Goal: Entertainment & Leisure: Browse casually

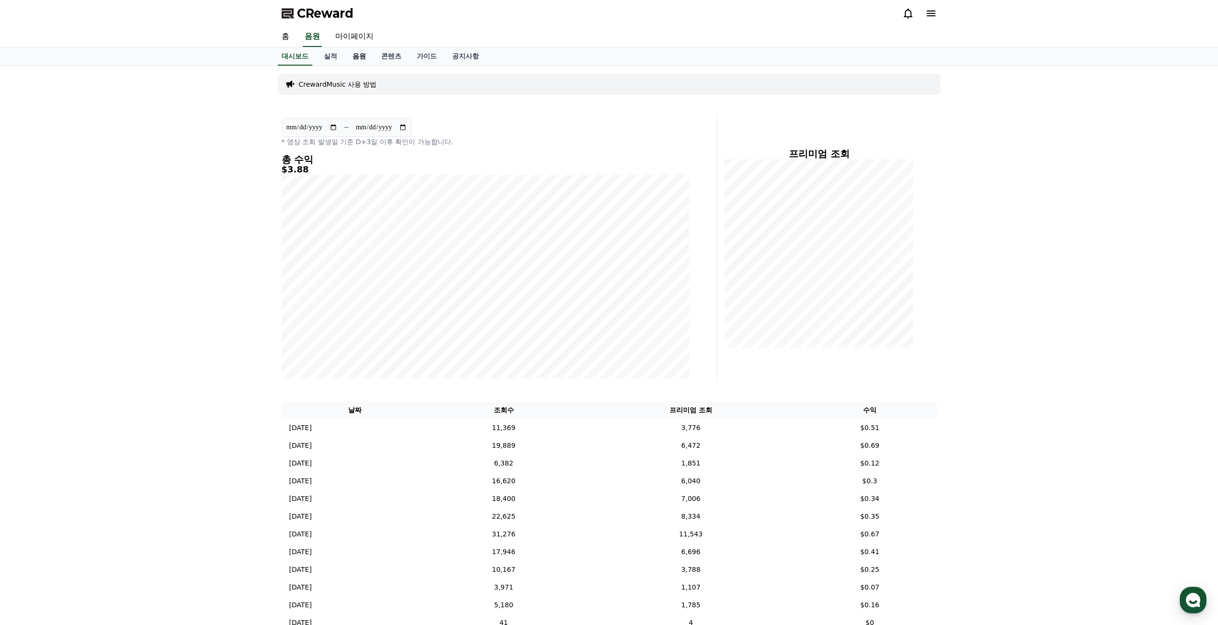
click at [365, 60] on link "음원" at bounding box center [359, 56] width 29 height 18
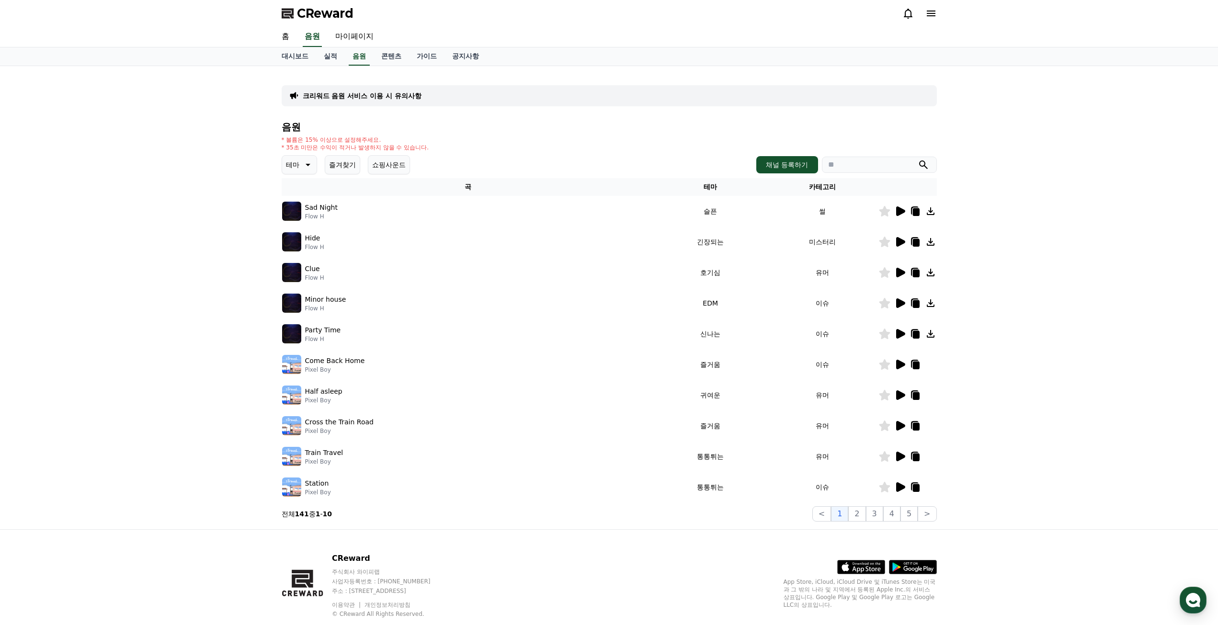
click at [308, 162] on icon at bounding box center [306, 164] width 11 height 11
click at [299, 262] on button "잔잔한" at bounding box center [297, 264] width 28 height 21
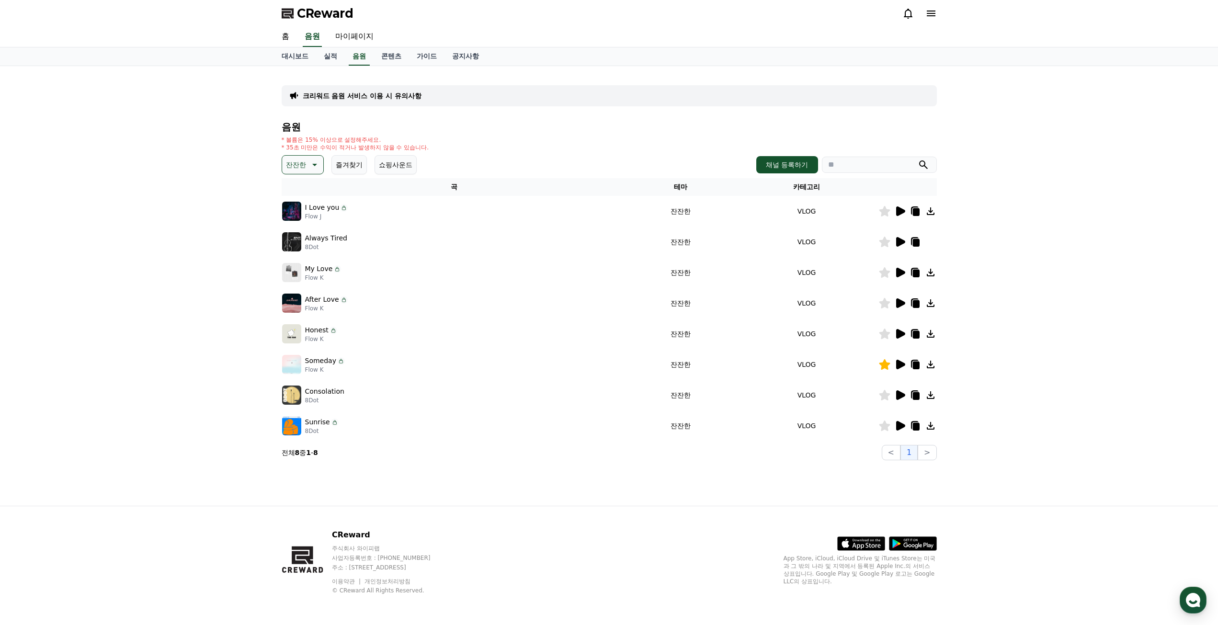
click at [901, 212] on icon at bounding box center [900, 212] width 9 height 10
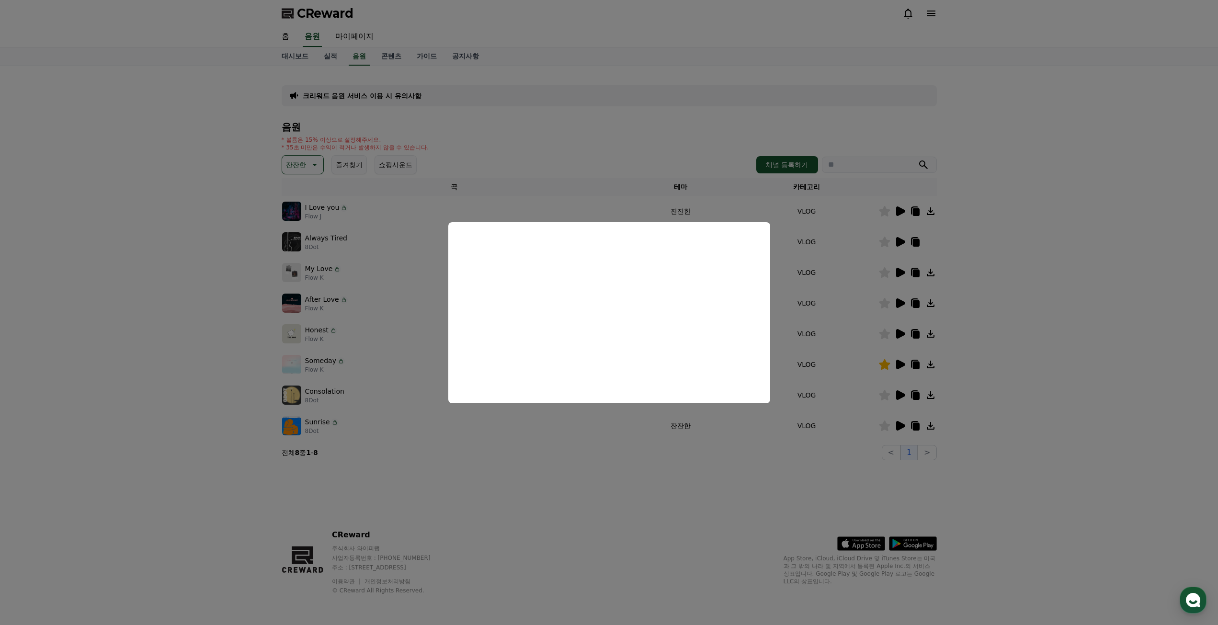
click at [1049, 321] on button "close modal" at bounding box center [609, 312] width 1218 height 625
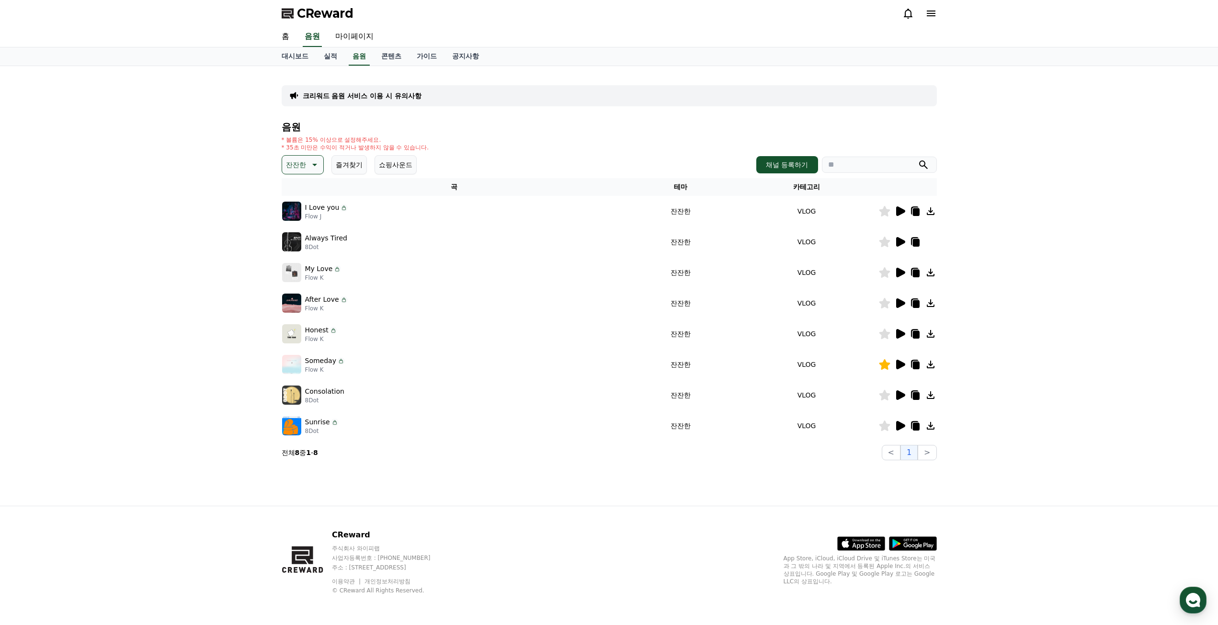
click at [896, 397] on icon at bounding box center [900, 396] width 9 height 10
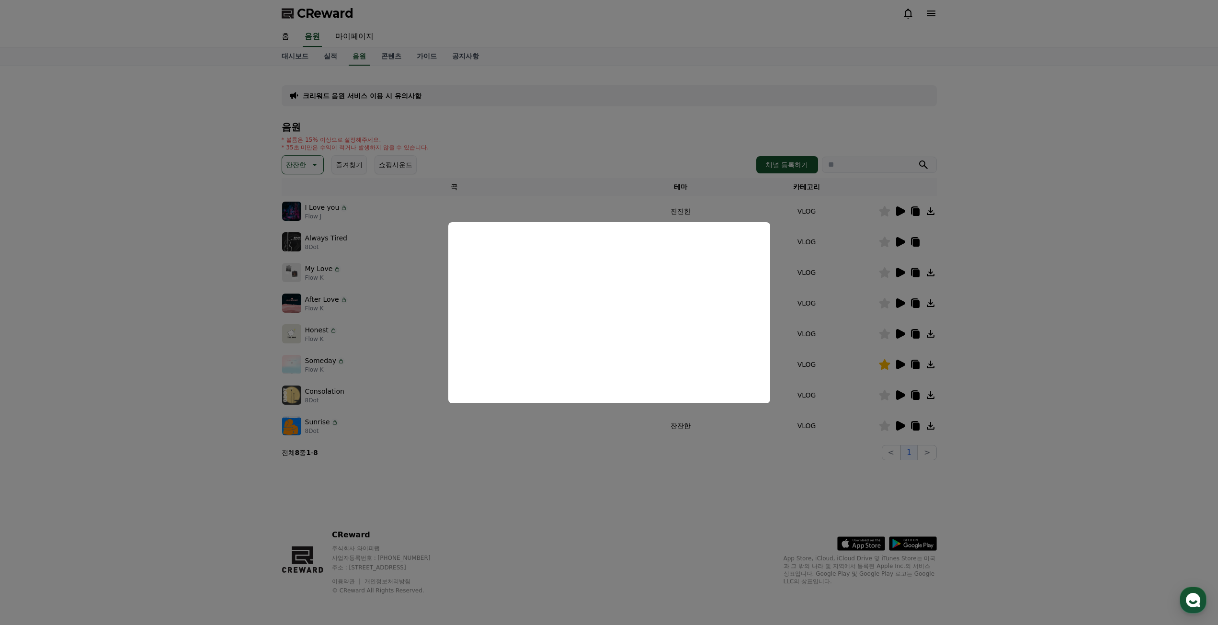
click at [1054, 290] on button "close modal" at bounding box center [609, 312] width 1218 height 625
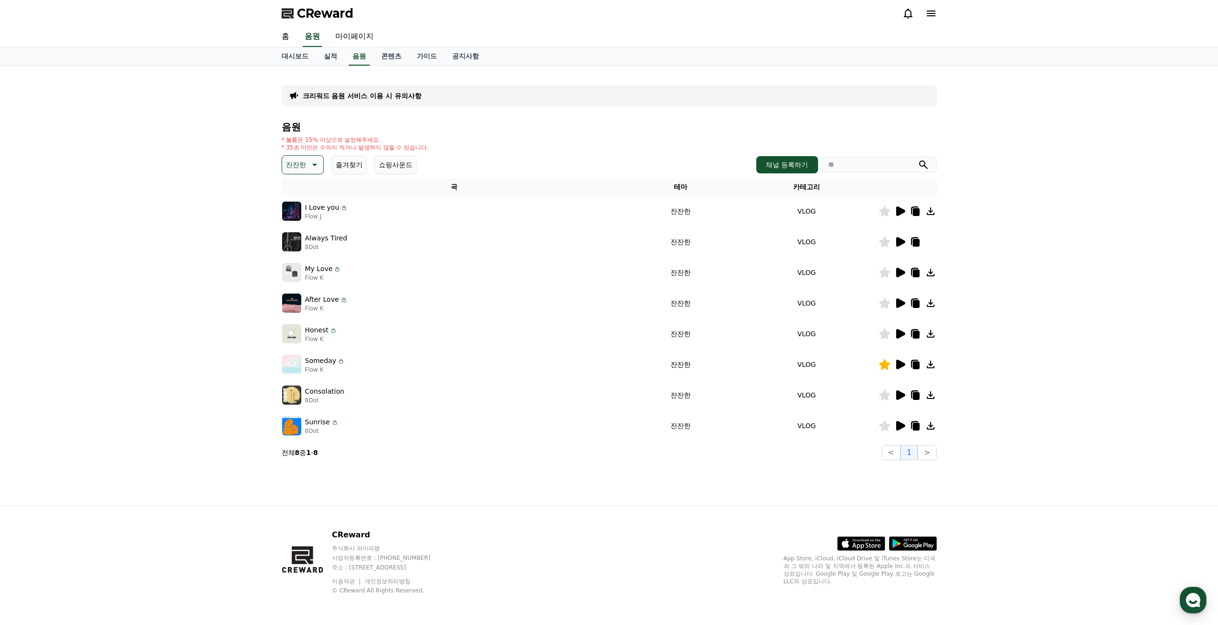
click at [898, 363] on icon at bounding box center [900, 365] width 9 height 10
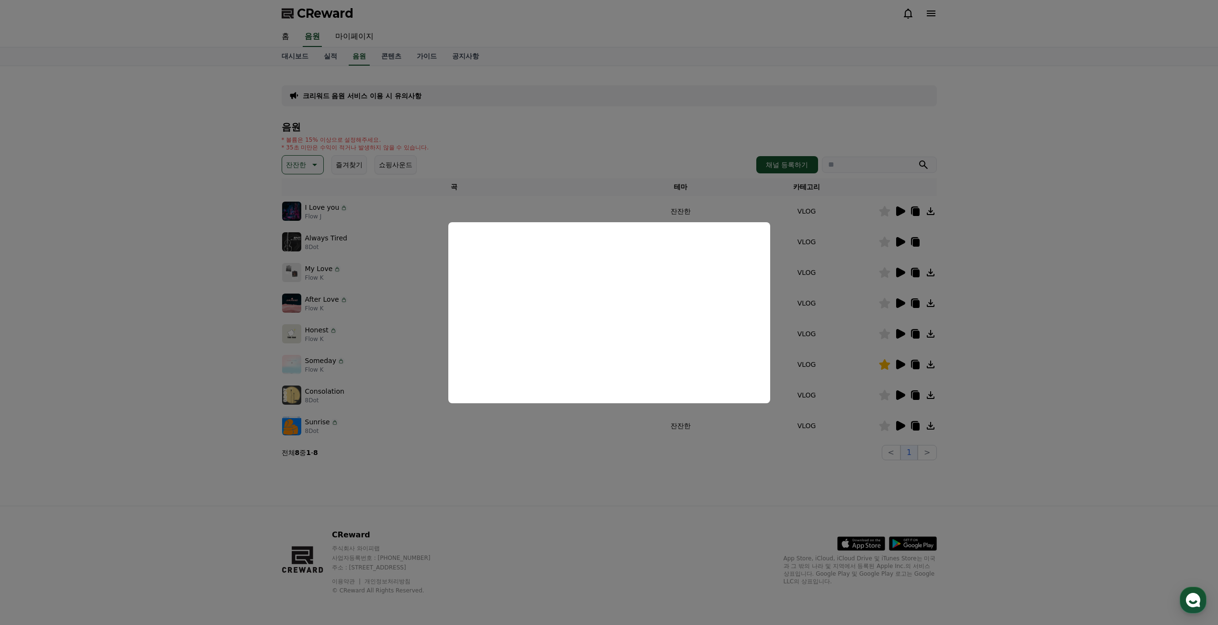
click at [957, 308] on button "close modal" at bounding box center [609, 312] width 1218 height 625
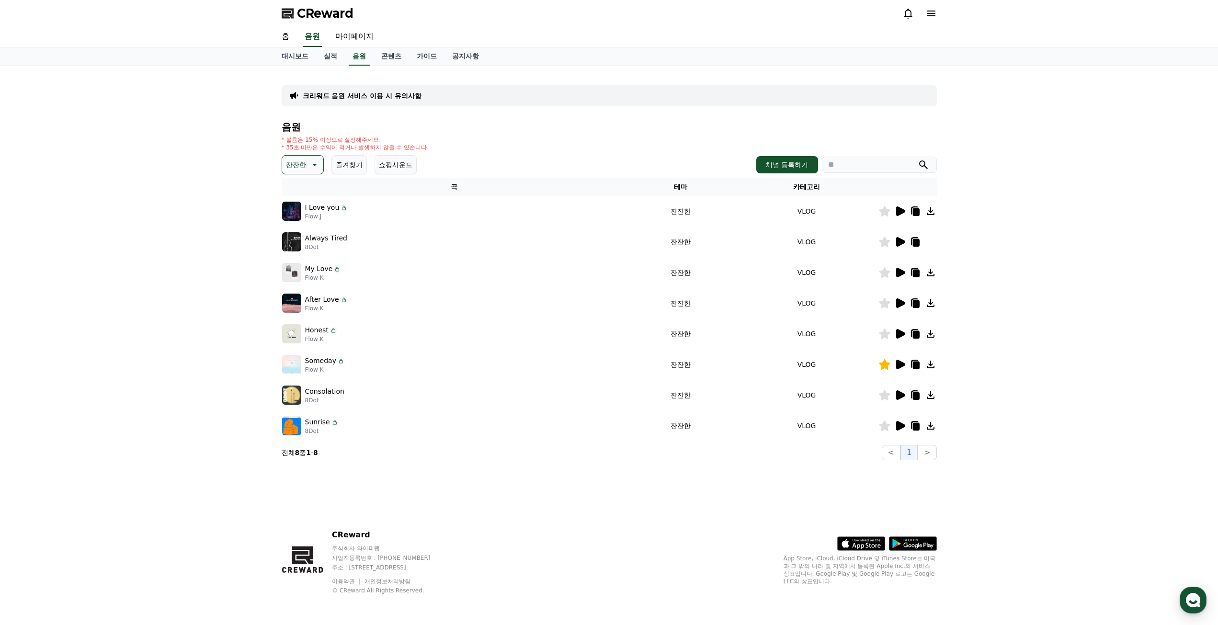
click at [899, 423] on icon at bounding box center [900, 426] width 9 height 10
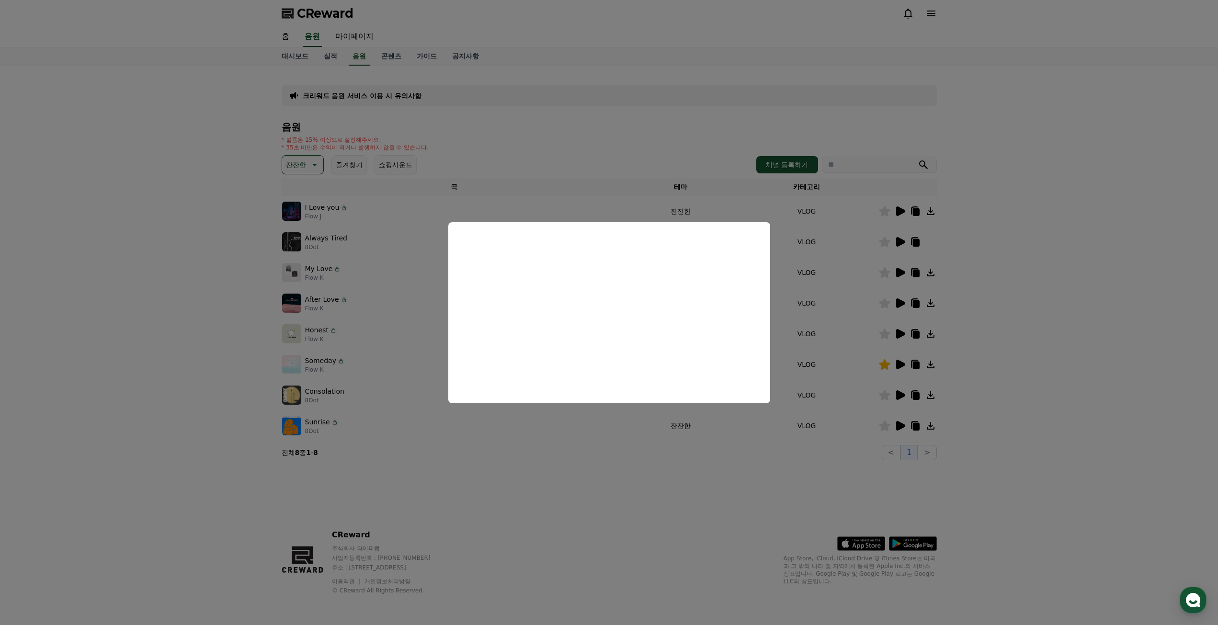
drag, startPoint x: 916, startPoint y: 313, endPoint x: 886, endPoint y: 433, distance: 123.5
click at [916, 315] on button "close modal" at bounding box center [609, 312] width 1218 height 625
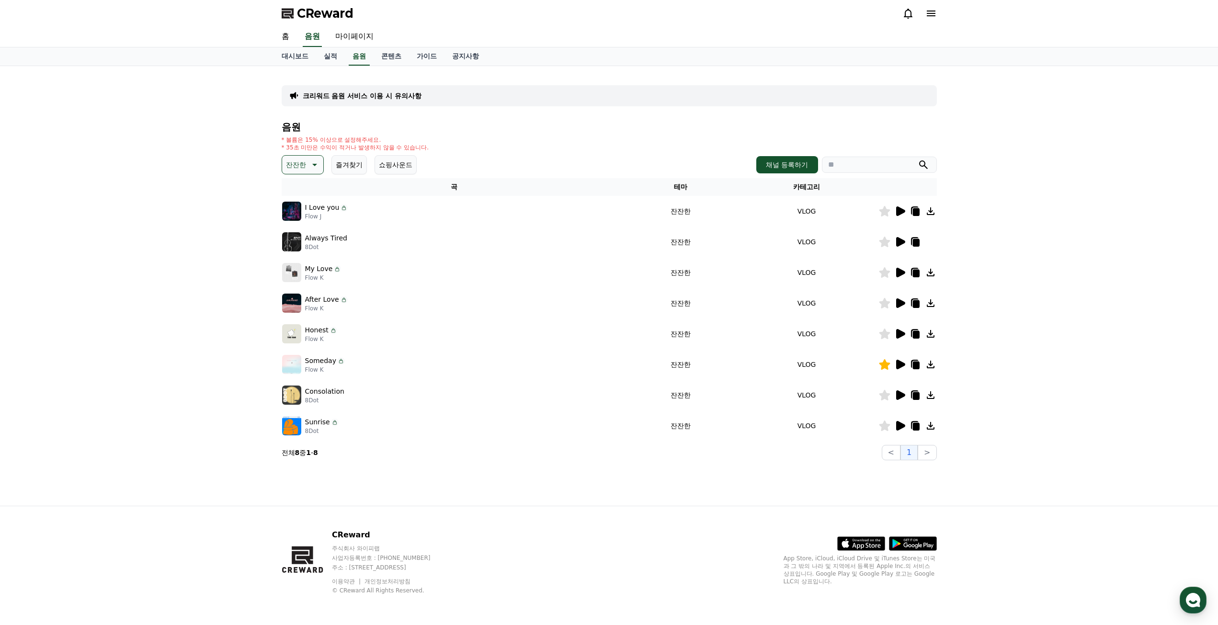
click at [318, 159] on button "잔잔한" at bounding box center [303, 164] width 42 height 19
click at [299, 219] on button "감동적인" at bounding box center [300, 218] width 34 height 21
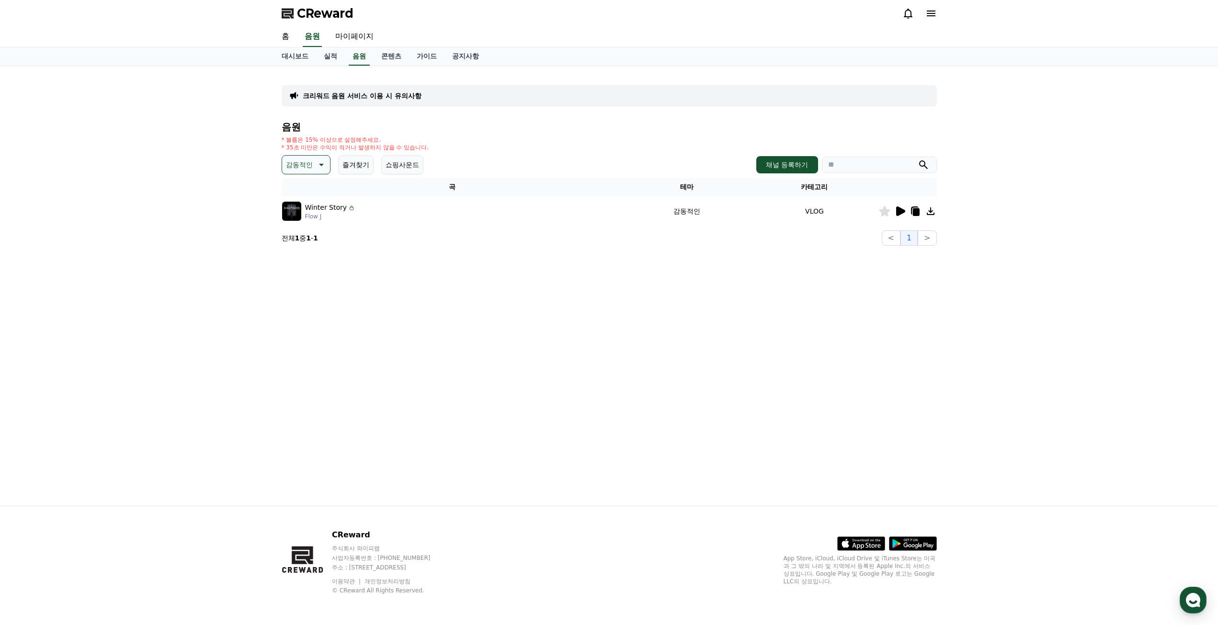
click at [903, 212] on icon at bounding box center [900, 212] width 9 height 10
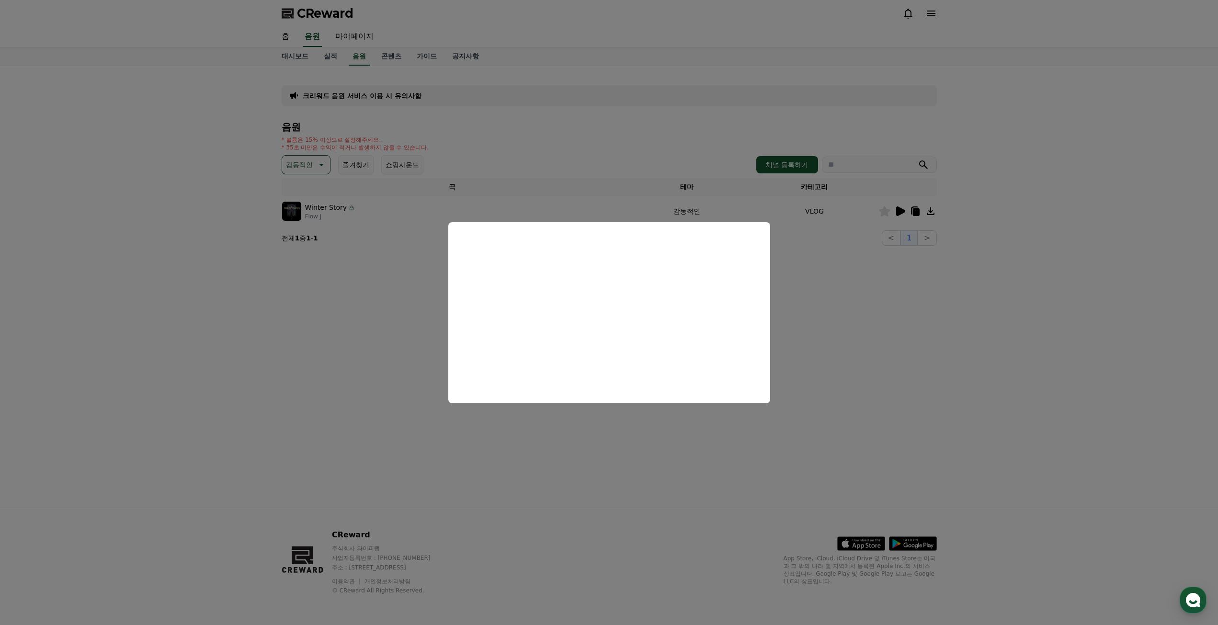
click at [345, 200] on button "close modal" at bounding box center [609, 312] width 1218 height 625
click at [305, 164] on p "감동적인" at bounding box center [299, 164] width 27 height 13
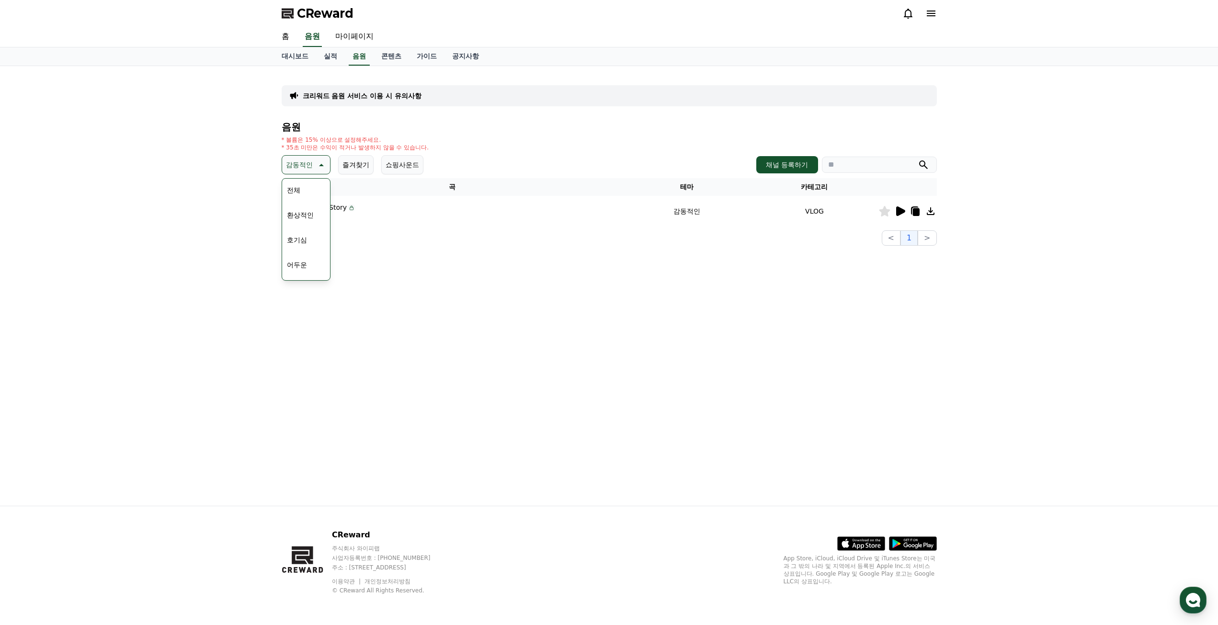
click at [308, 241] on button "호기심" at bounding box center [297, 240] width 28 height 21
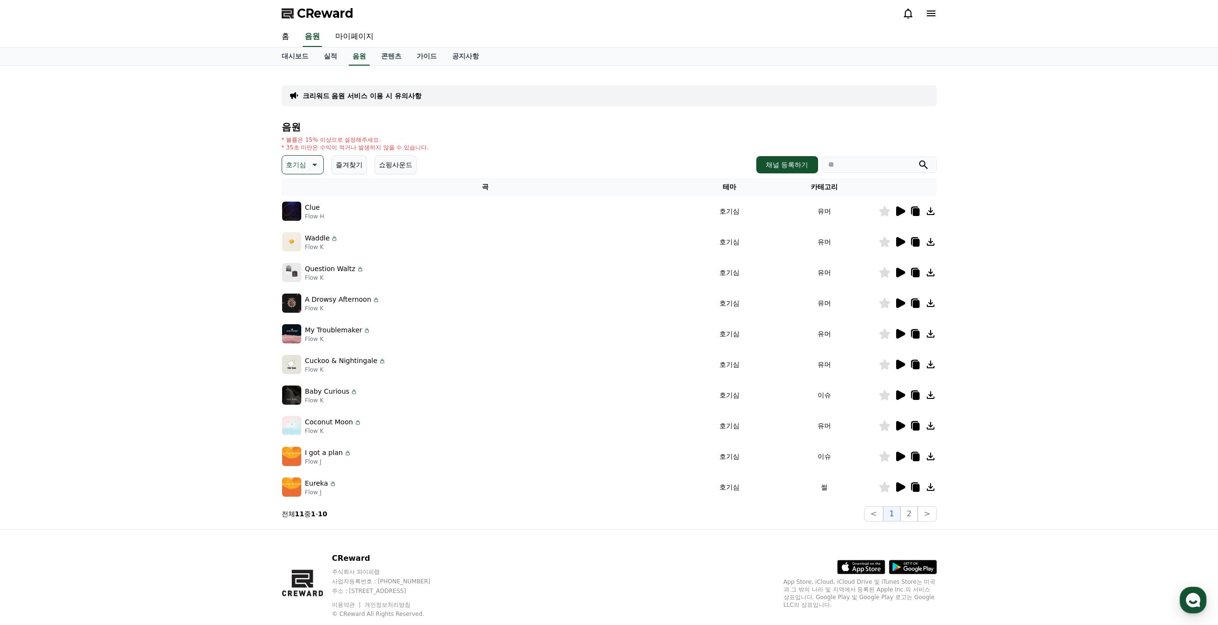
click at [899, 212] on icon at bounding box center [900, 212] width 9 height 10
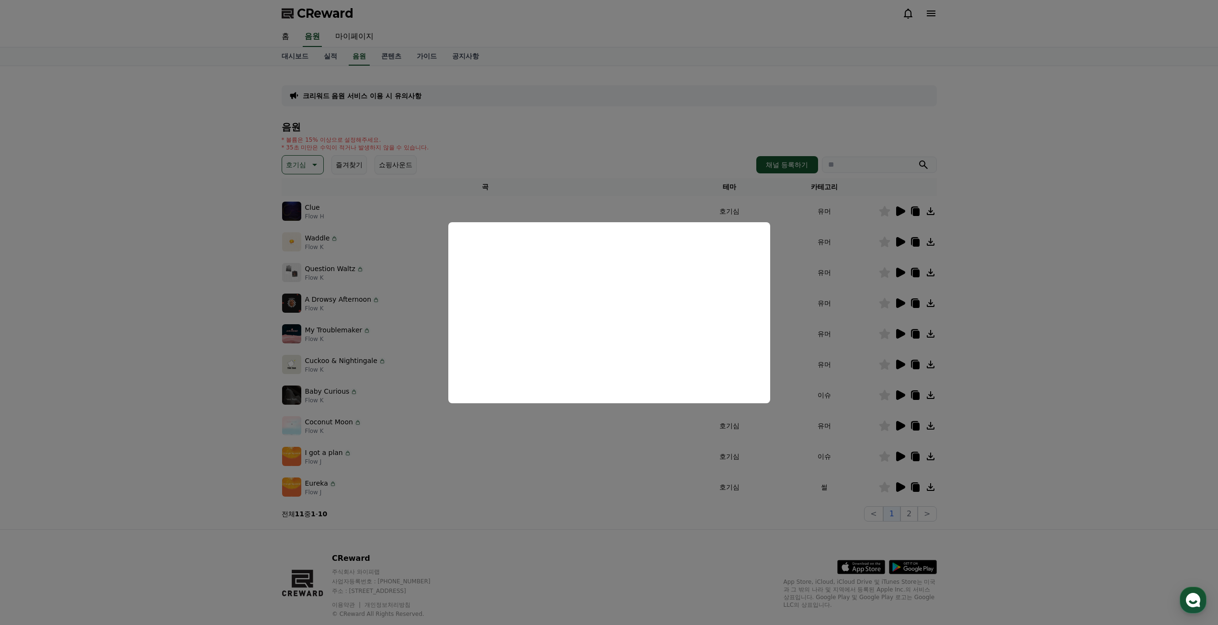
click at [877, 245] on button "close modal" at bounding box center [609, 312] width 1218 height 625
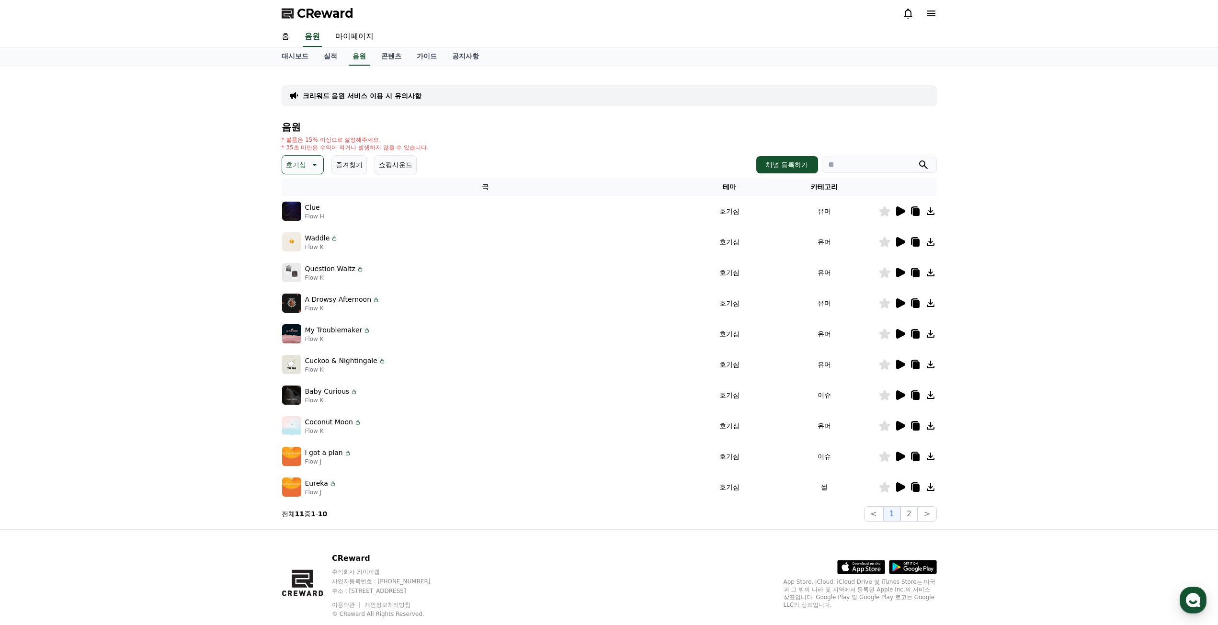
click at [901, 243] on icon at bounding box center [900, 242] width 9 height 10
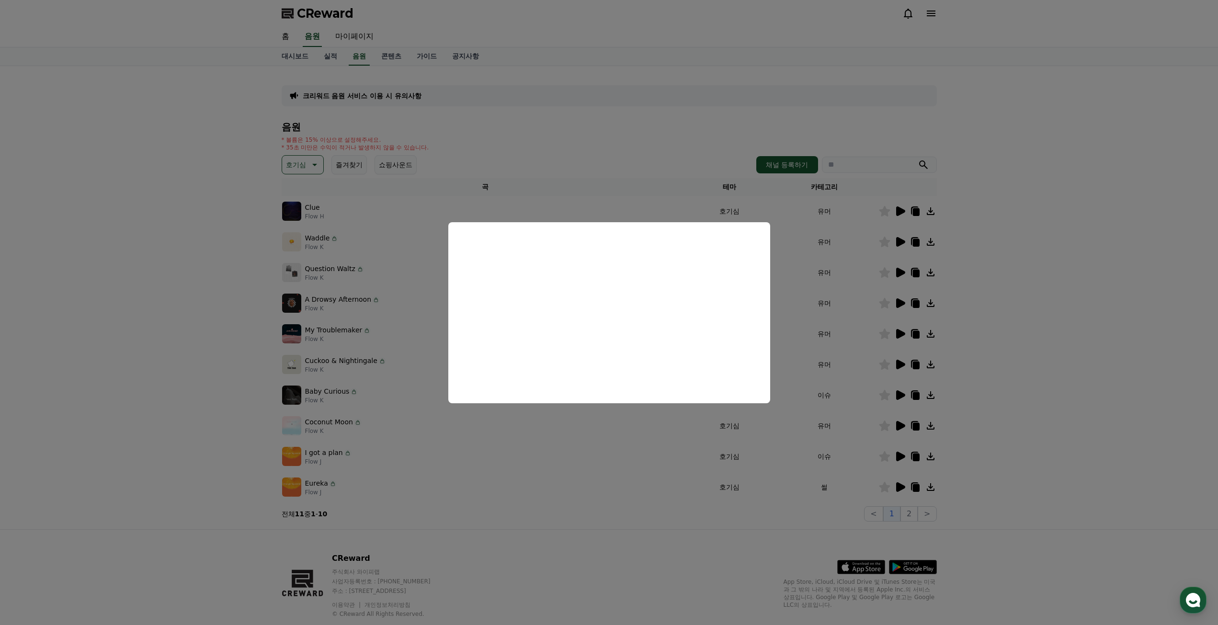
click at [904, 253] on button "close modal" at bounding box center [609, 312] width 1218 height 625
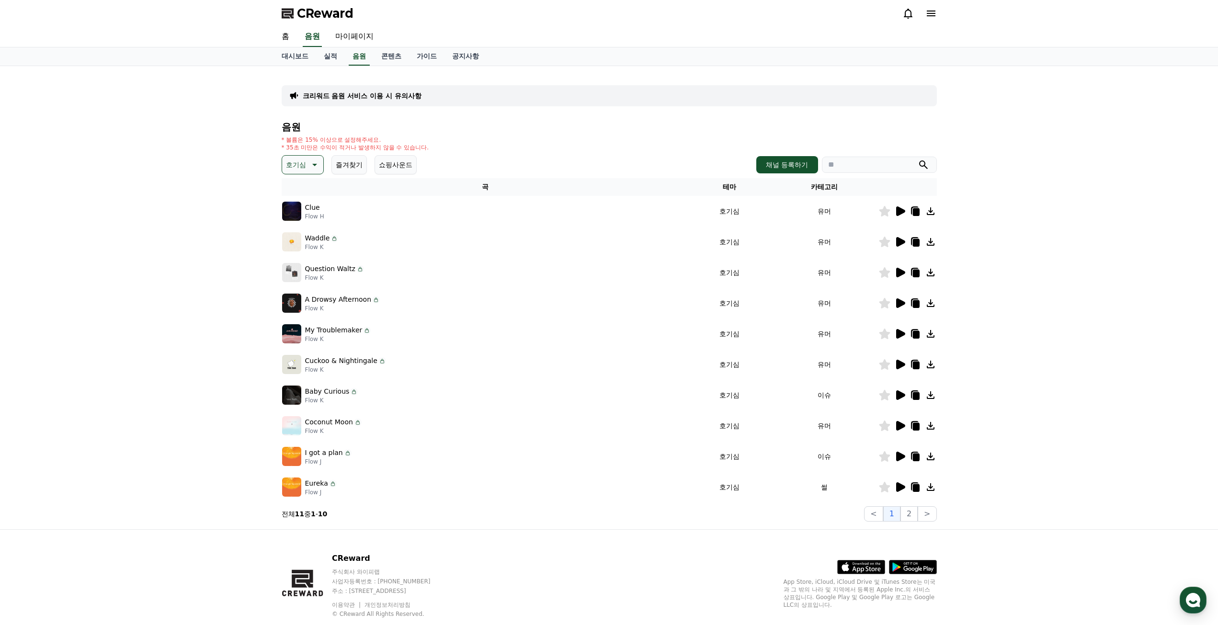
click at [901, 213] on icon at bounding box center [900, 211] width 11 height 11
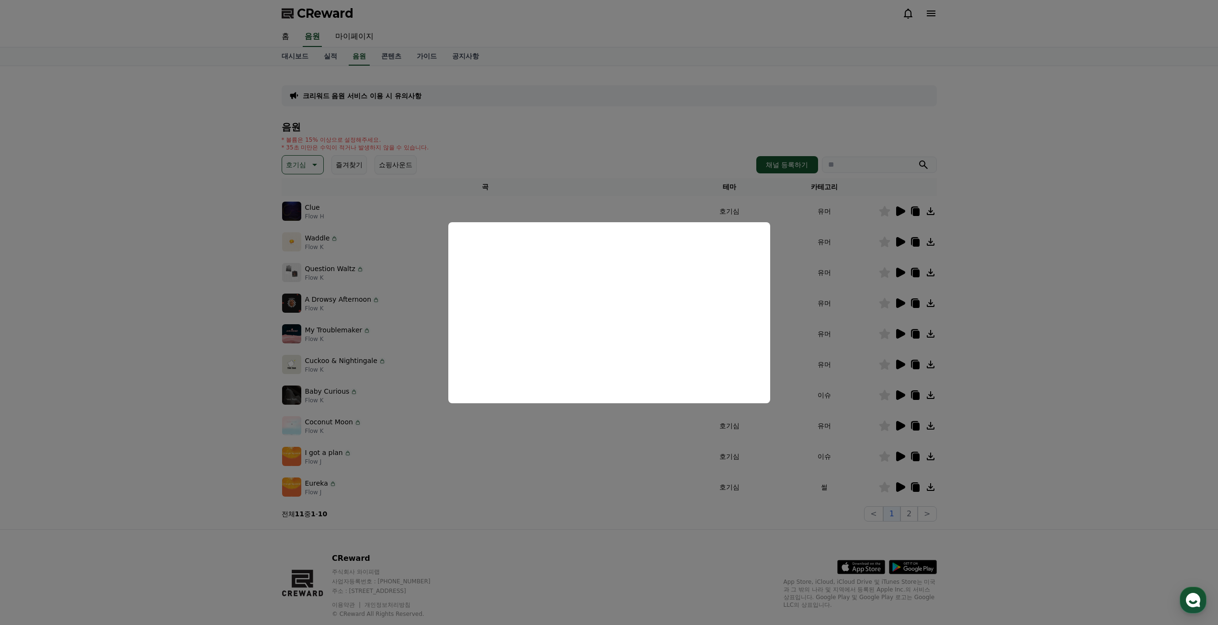
click at [812, 287] on button "close modal" at bounding box center [609, 312] width 1218 height 625
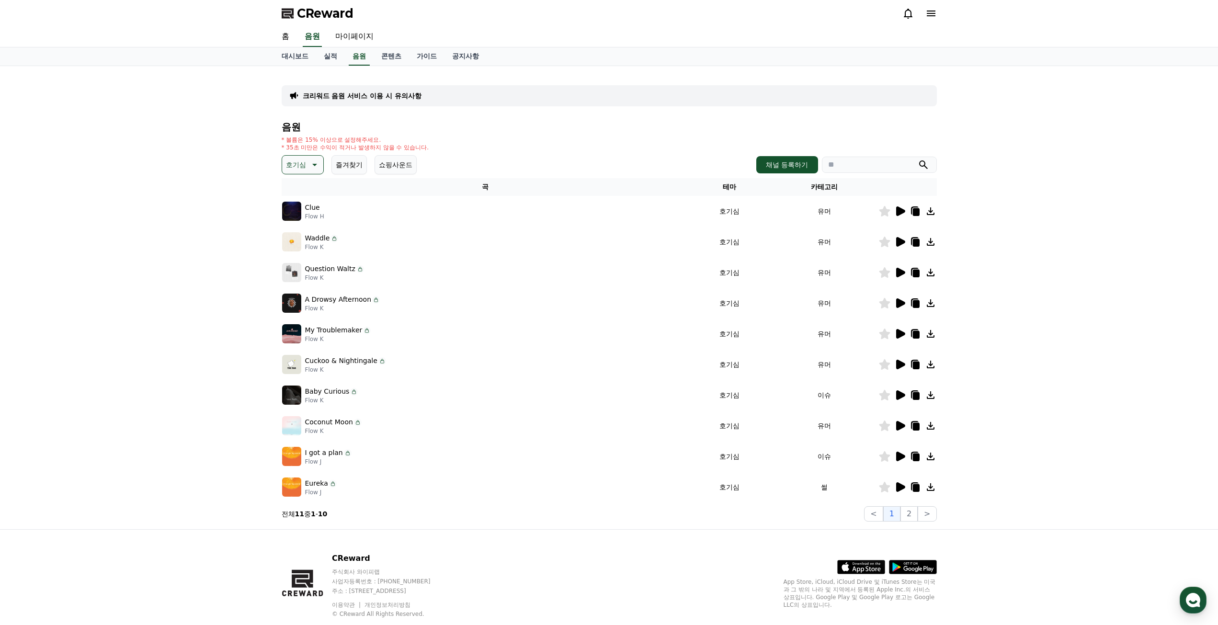
click at [885, 214] on icon at bounding box center [884, 211] width 11 height 11
click at [899, 276] on icon at bounding box center [900, 273] width 9 height 10
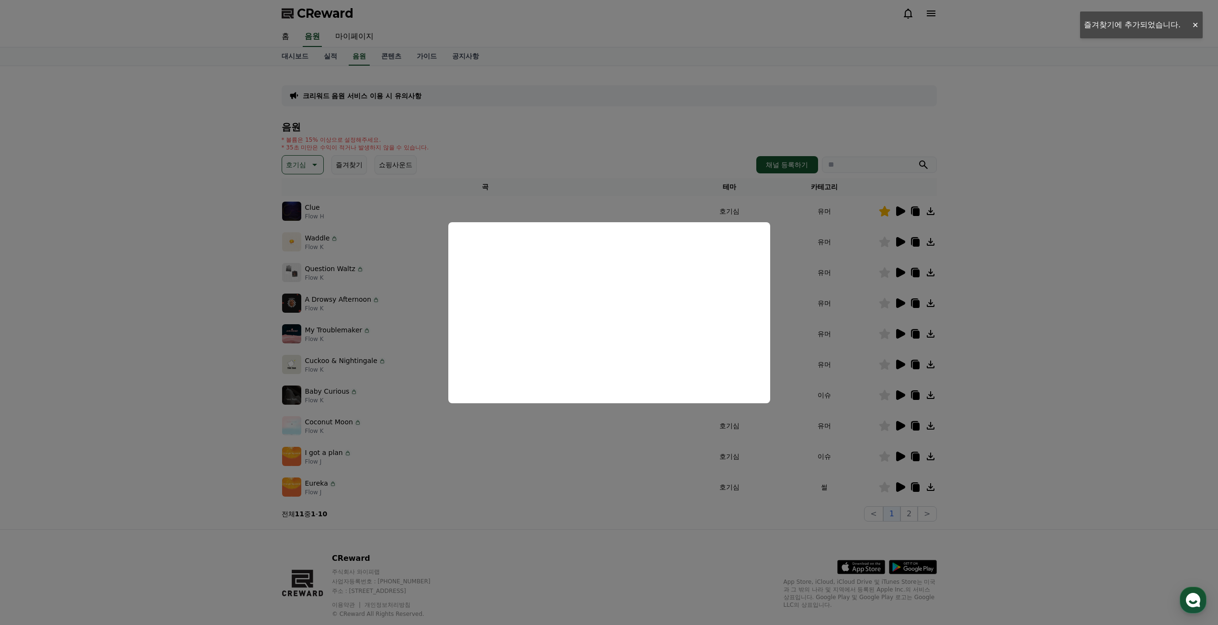
click at [887, 294] on button "close modal" at bounding box center [609, 312] width 1218 height 625
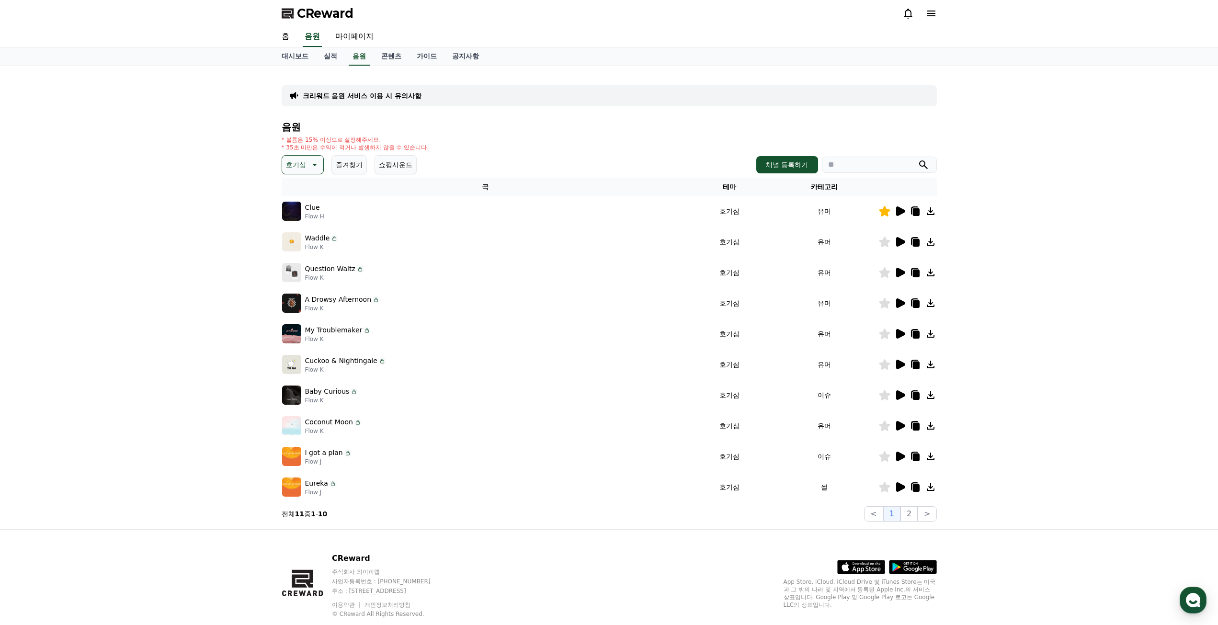
click at [898, 216] on icon at bounding box center [900, 212] width 9 height 10
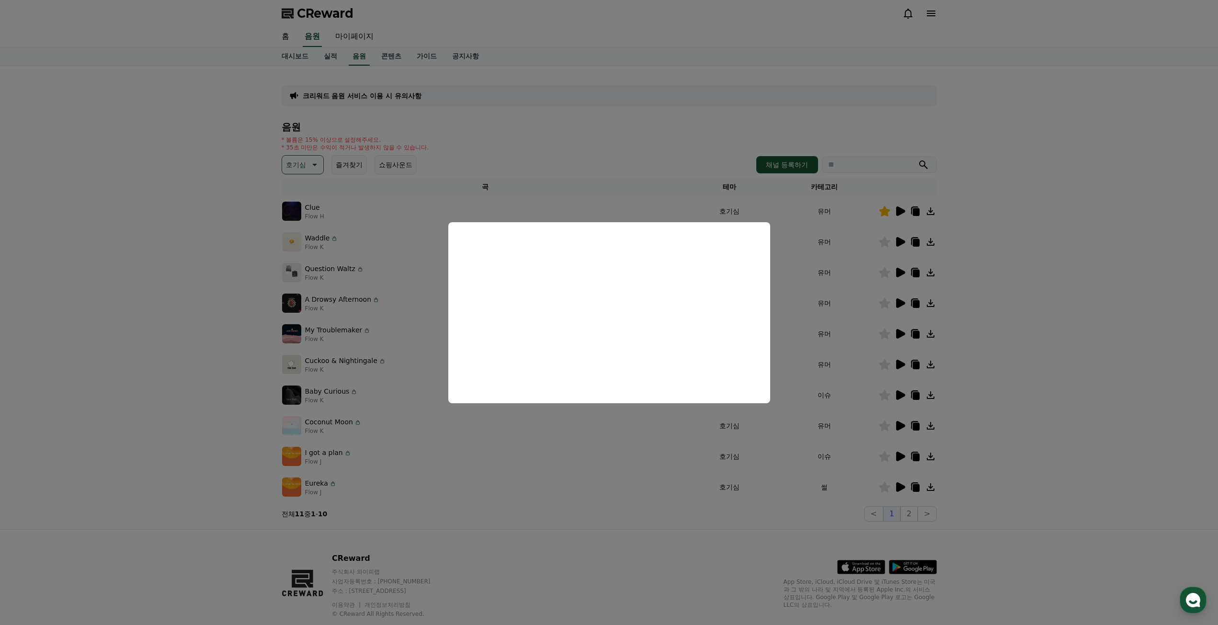
click at [1035, 298] on button "close modal" at bounding box center [609, 312] width 1218 height 625
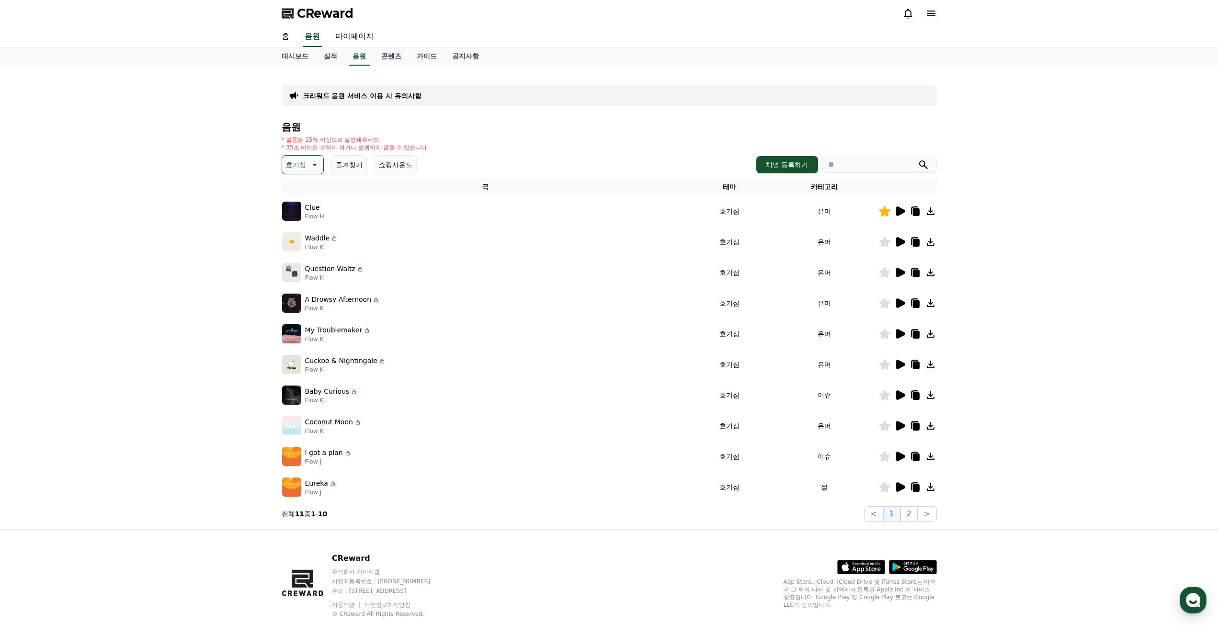
click at [905, 213] on icon at bounding box center [900, 211] width 11 height 11
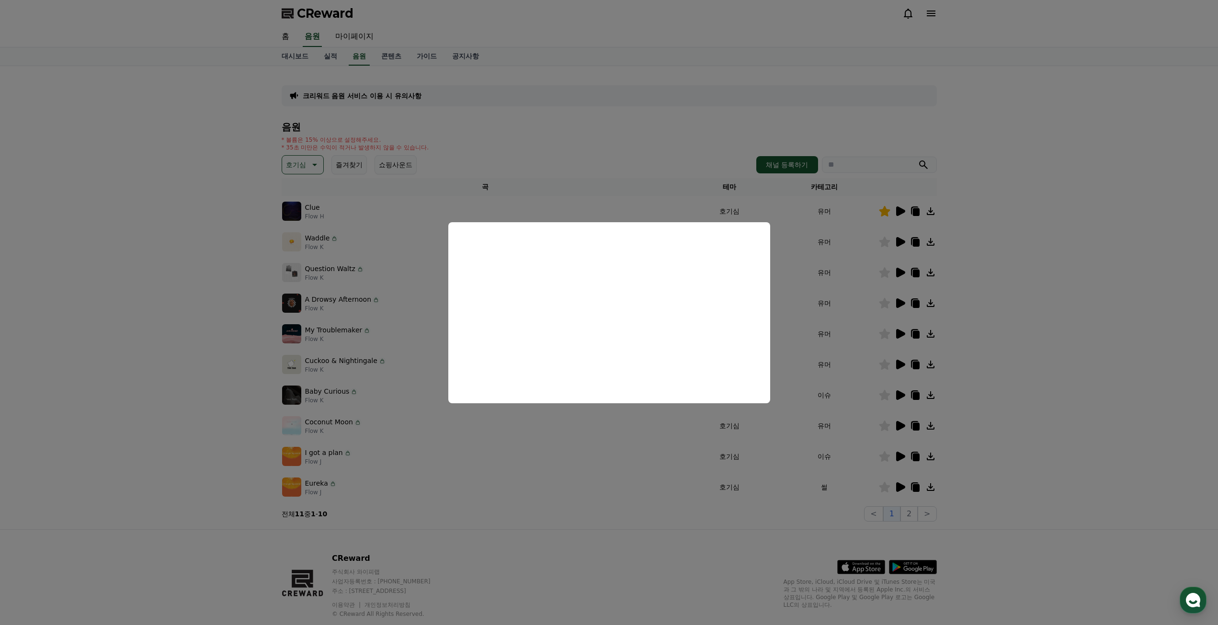
click at [993, 243] on button "close modal" at bounding box center [609, 312] width 1218 height 625
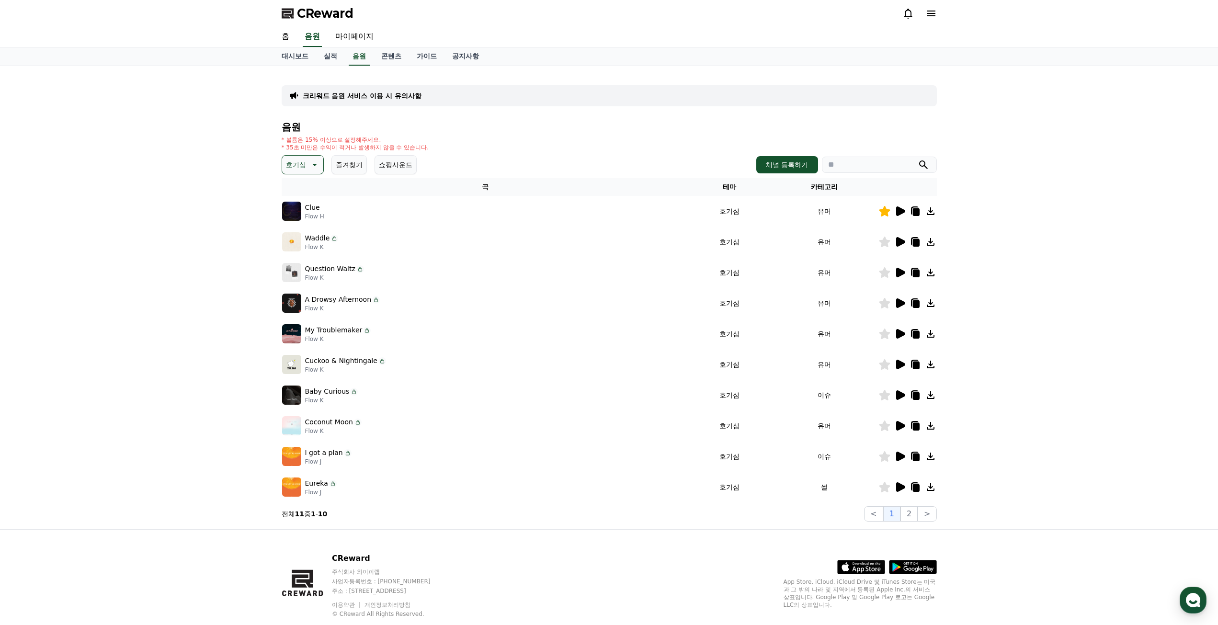
click at [353, 167] on button "즐겨찾기" at bounding box center [349, 164] width 35 height 19
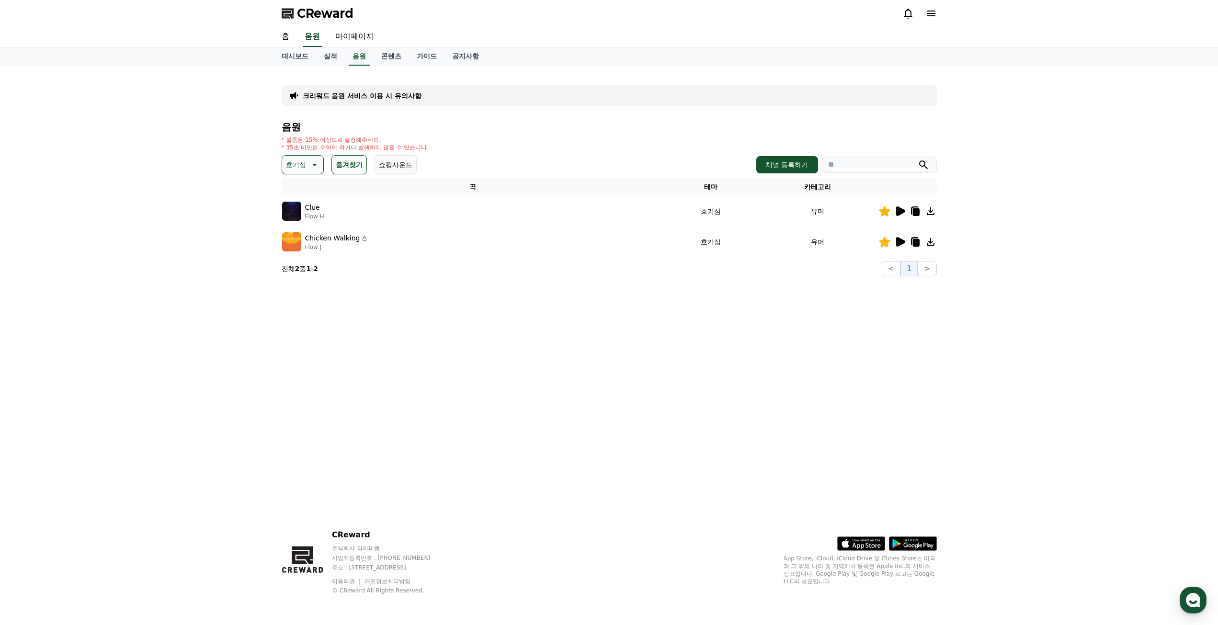
click at [319, 170] on icon at bounding box center [313, 164] width 11 height 11
click at [308, 186] on div "전체 환상적인 호기심 어두운 밝은 통통튀는 신나는 반전 웅장한 드라마틱 즐거움 분위기있는 EDM 그루브 슬픈 잔잔한 귀여운 감동적인 긴장되는 …" at bounding box center [303, 427] width 41 height 494
click at [302, 192] on button "전체" at bounding box center [293, 190] width 21 height 21
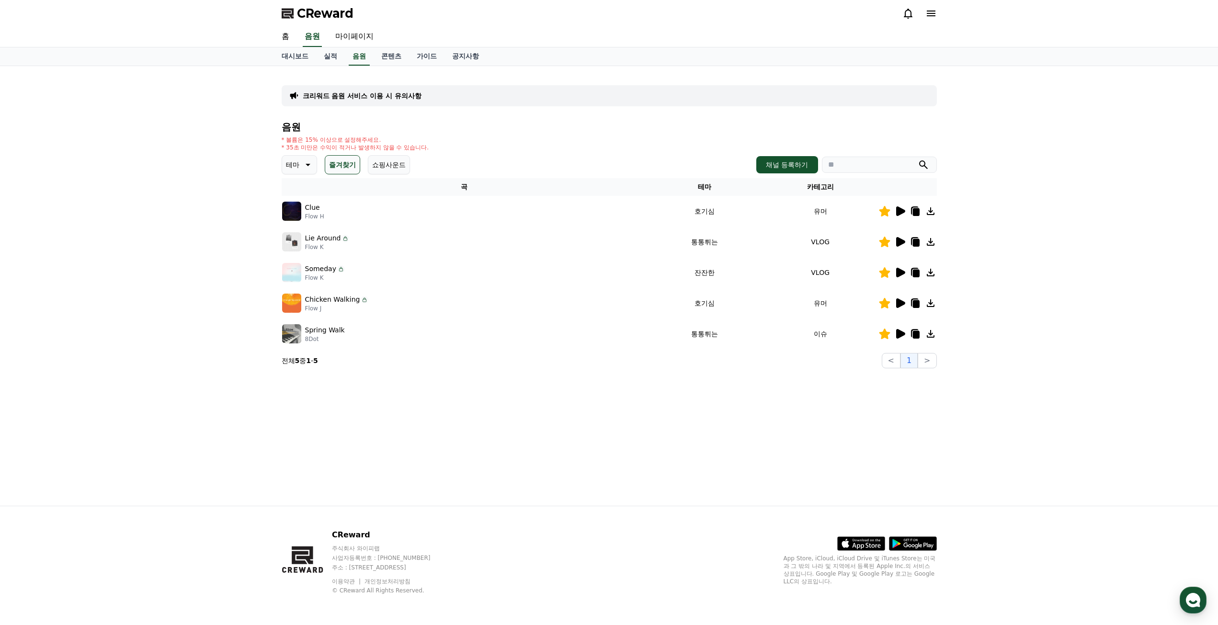
click at [902, 273] on icon at bounding box center [900, 273] width 9 height 10
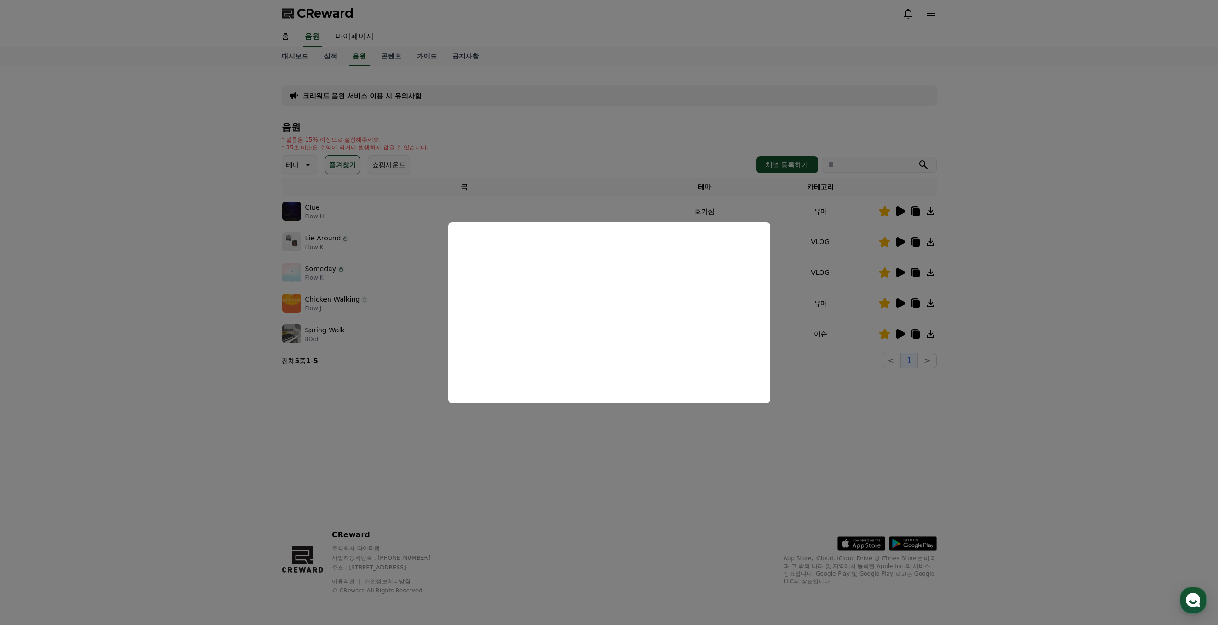
click at [961, 222] on button "close modal" at bounding box center [609, 312] width 1218 height 625
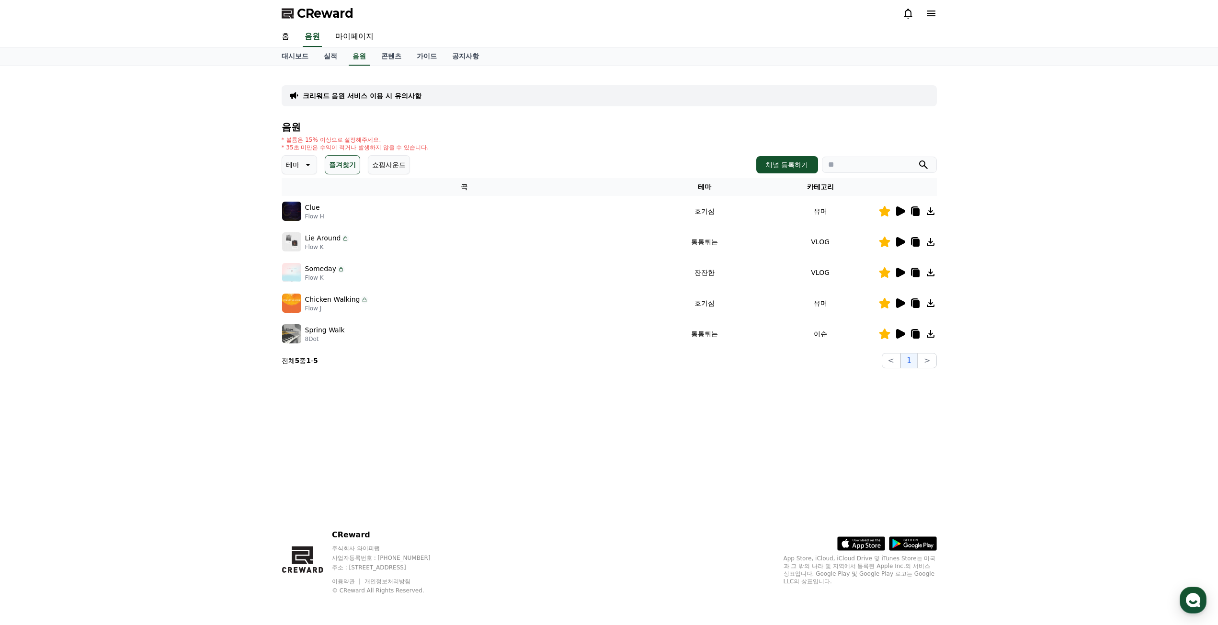
click at [915, 207] on icon at bounding box center [915, 211] width 8 height 9
